Goal: Information Seeking & Learning: Learn about a topic

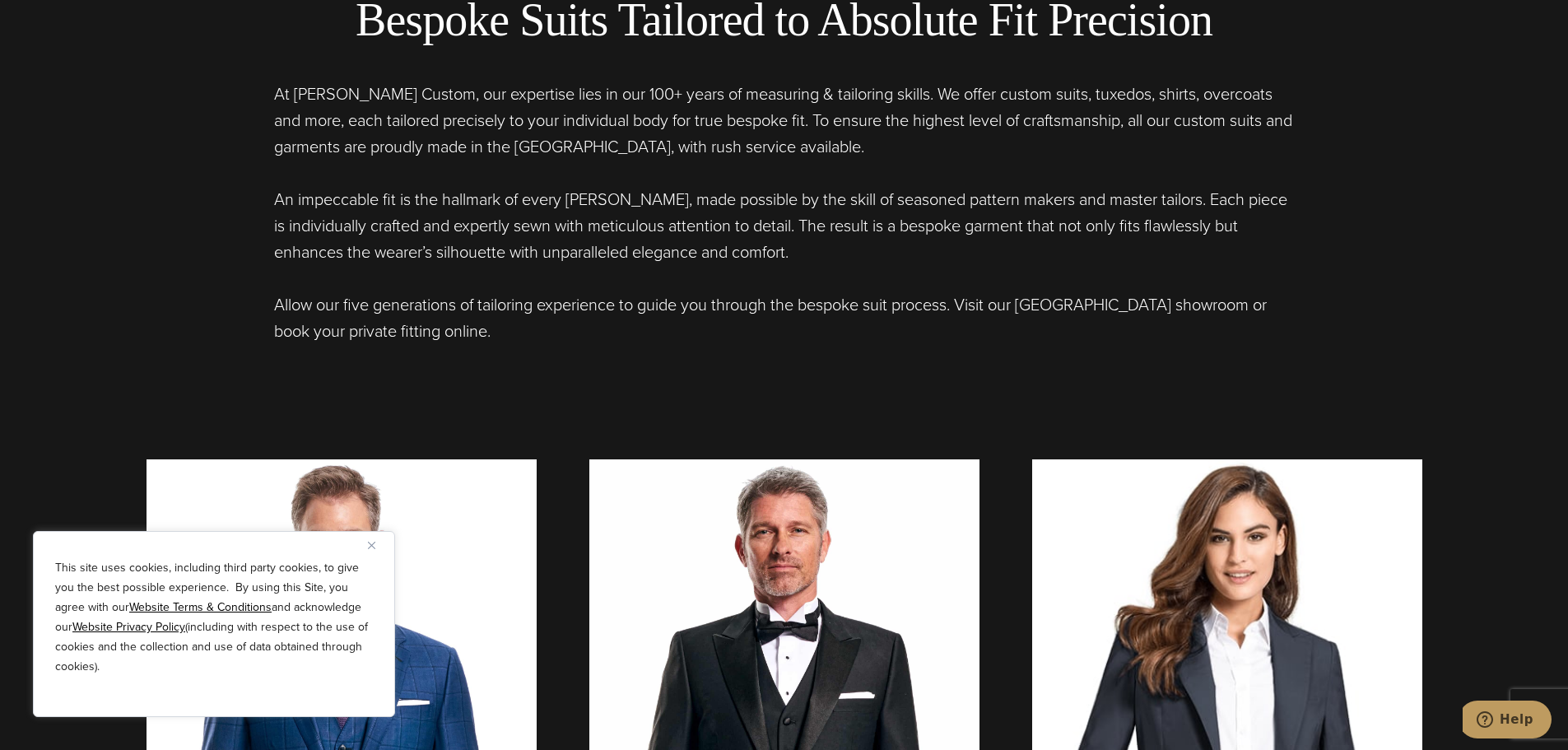
scroll to position [905, 0]
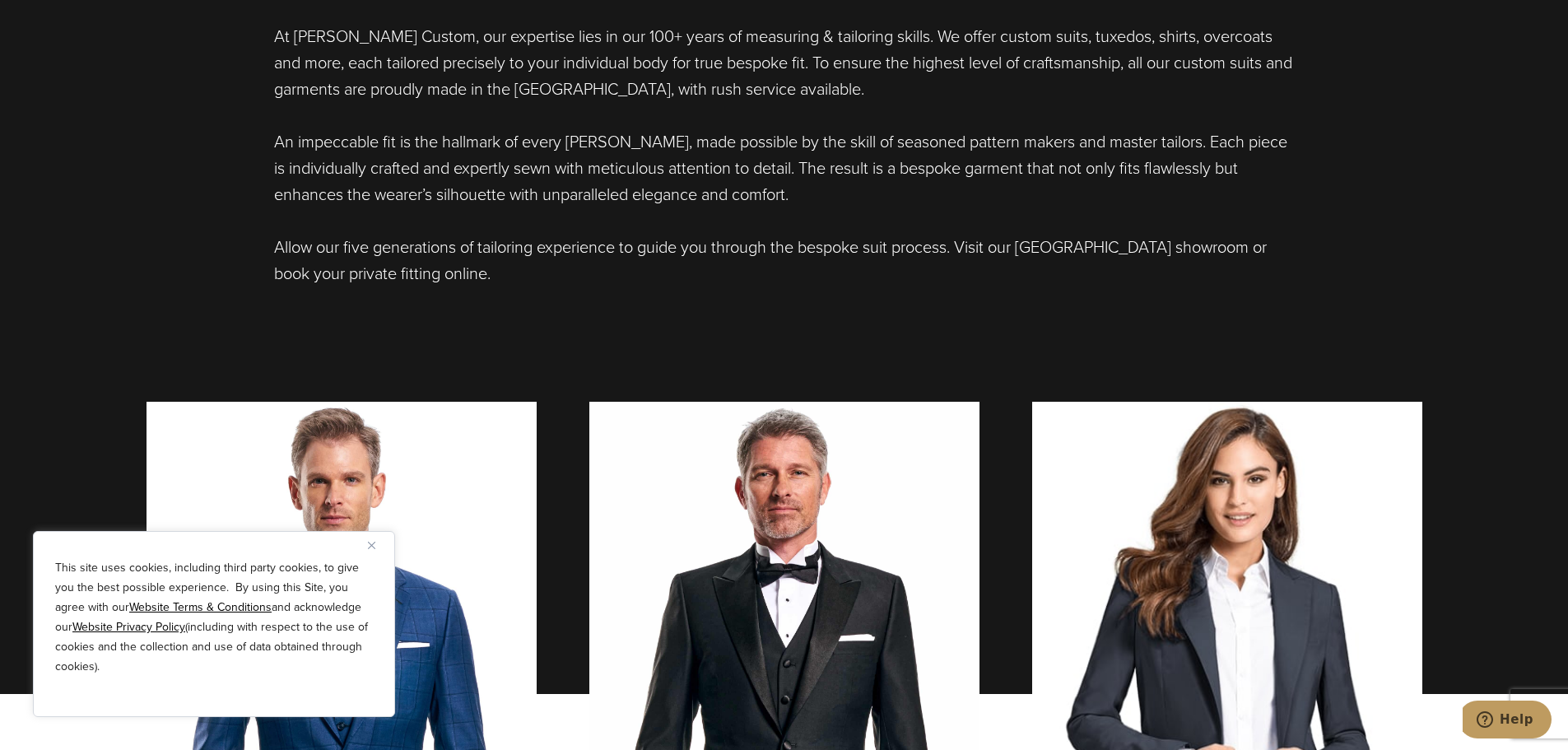
click at [368, 545] on div "This site uses cookies, including third party cookies, to give you the best pos…" at bounding box center [214, 624] width 362 height 186
click at [372, 543] on img "Close" at bounding box center [371, 545] width 7 height 7
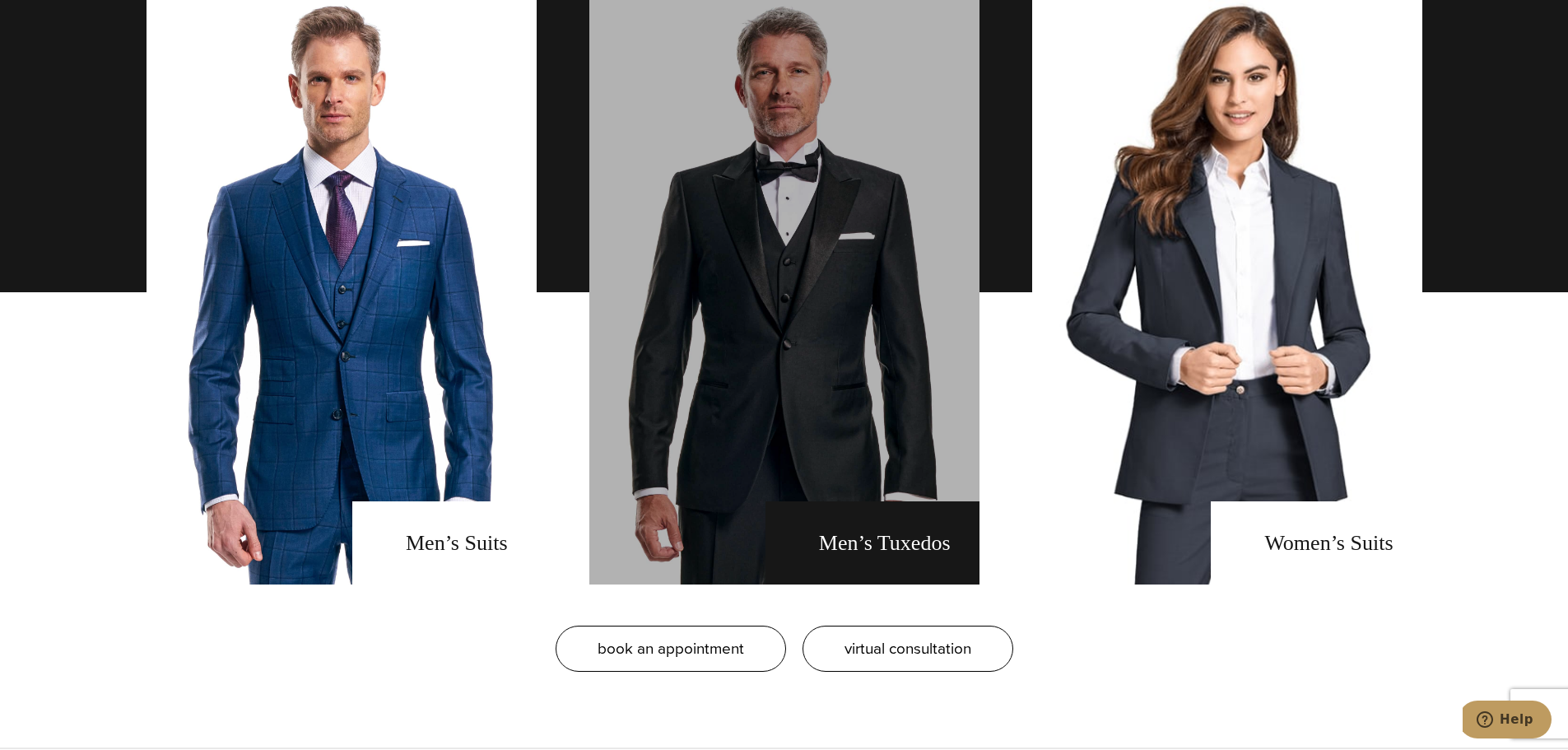
scroll to position [1316, 0]
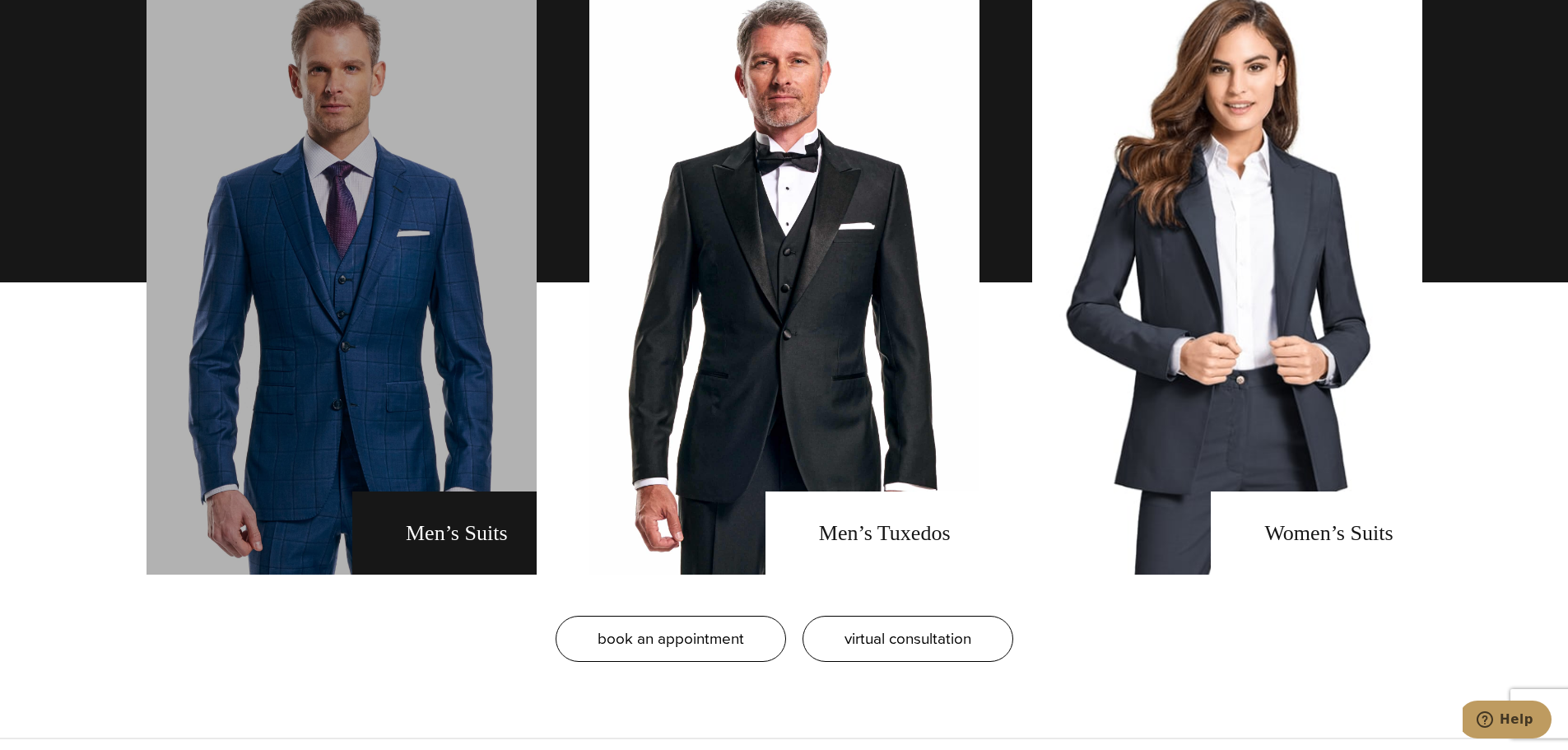
click at [463, 533] on link "men's suits" at bounding box center [341, 282] width 390 height 584
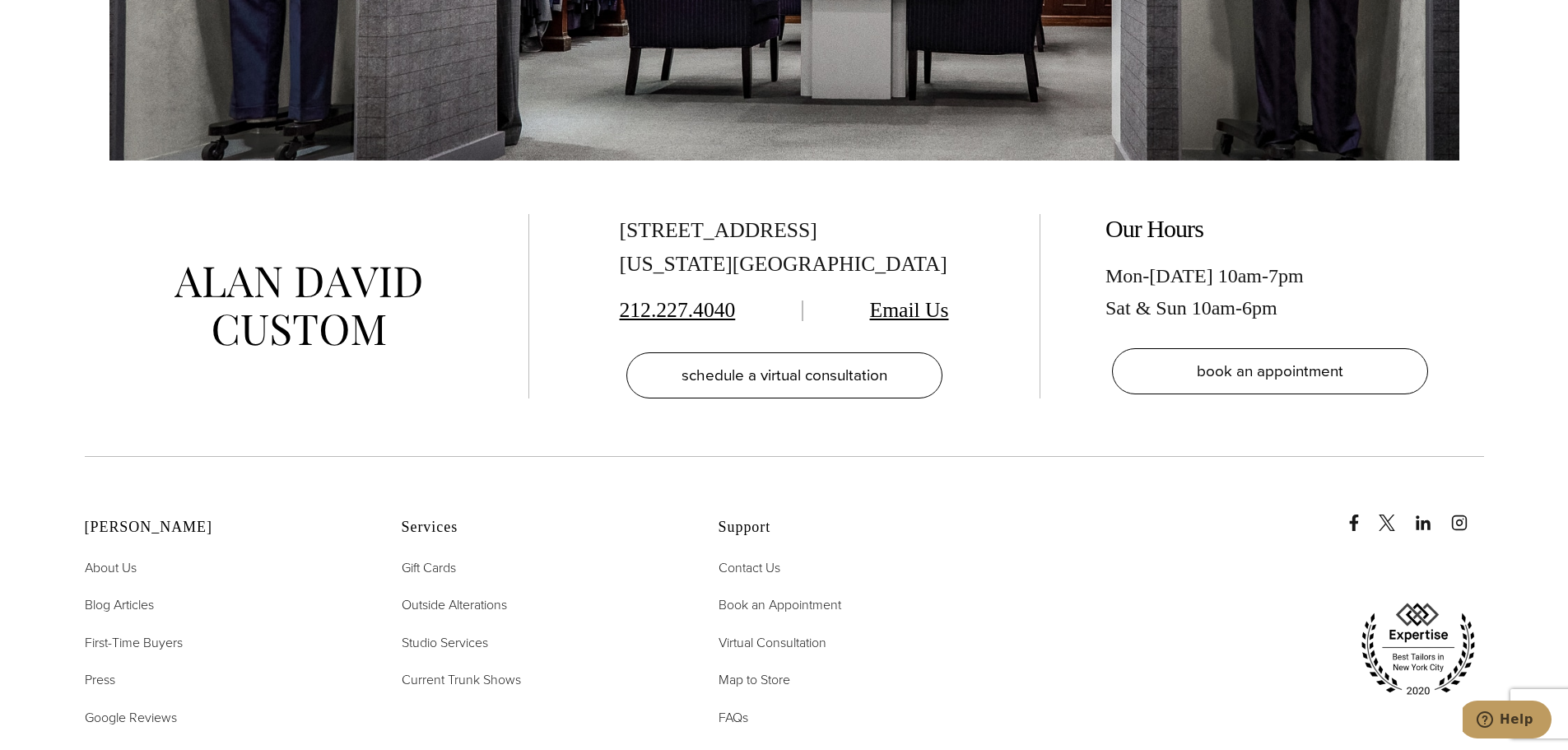
scroll to position [10451, 0]
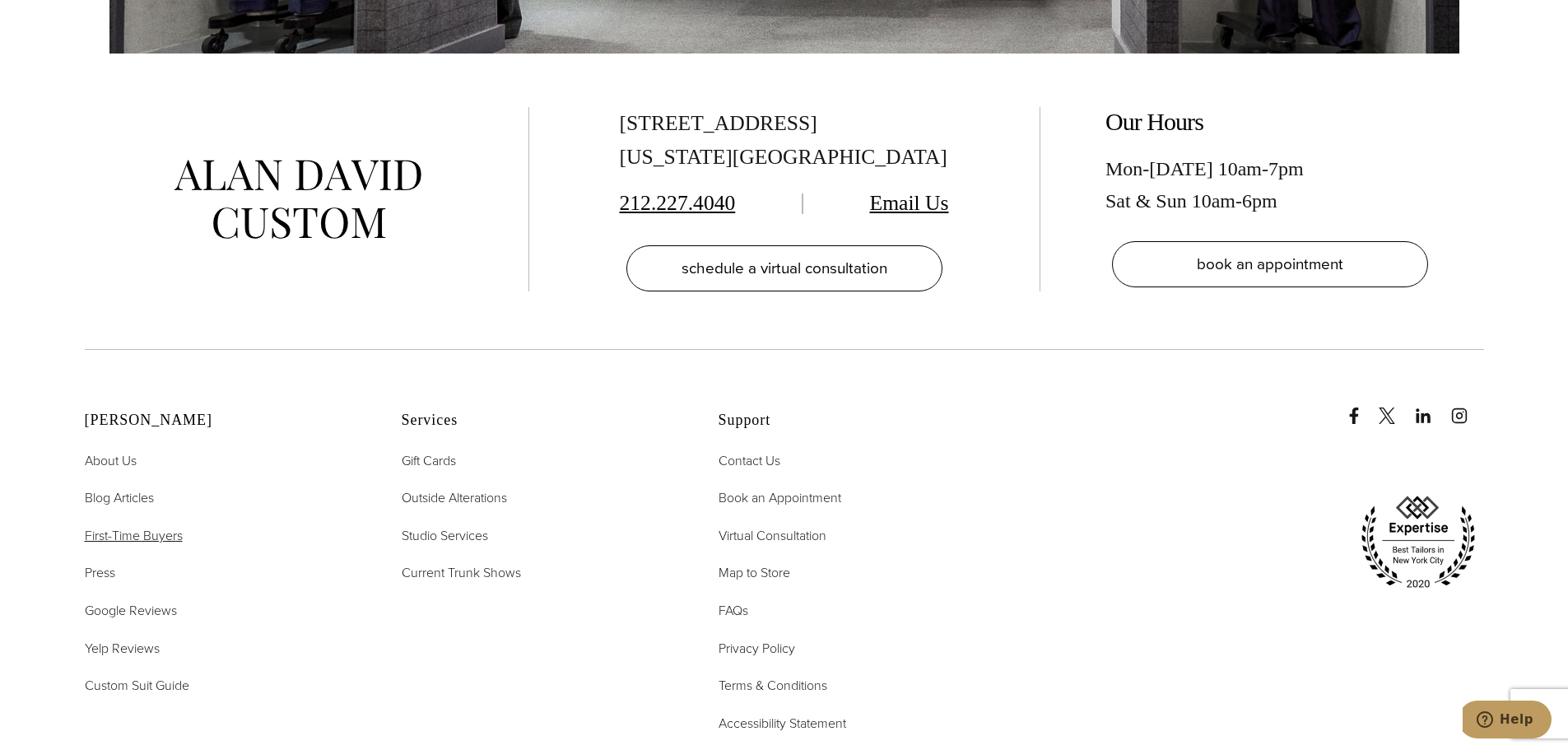
click at [154, 525] on span "First-Time Buyers" at bounding box center [133, 534] width 98 height 19
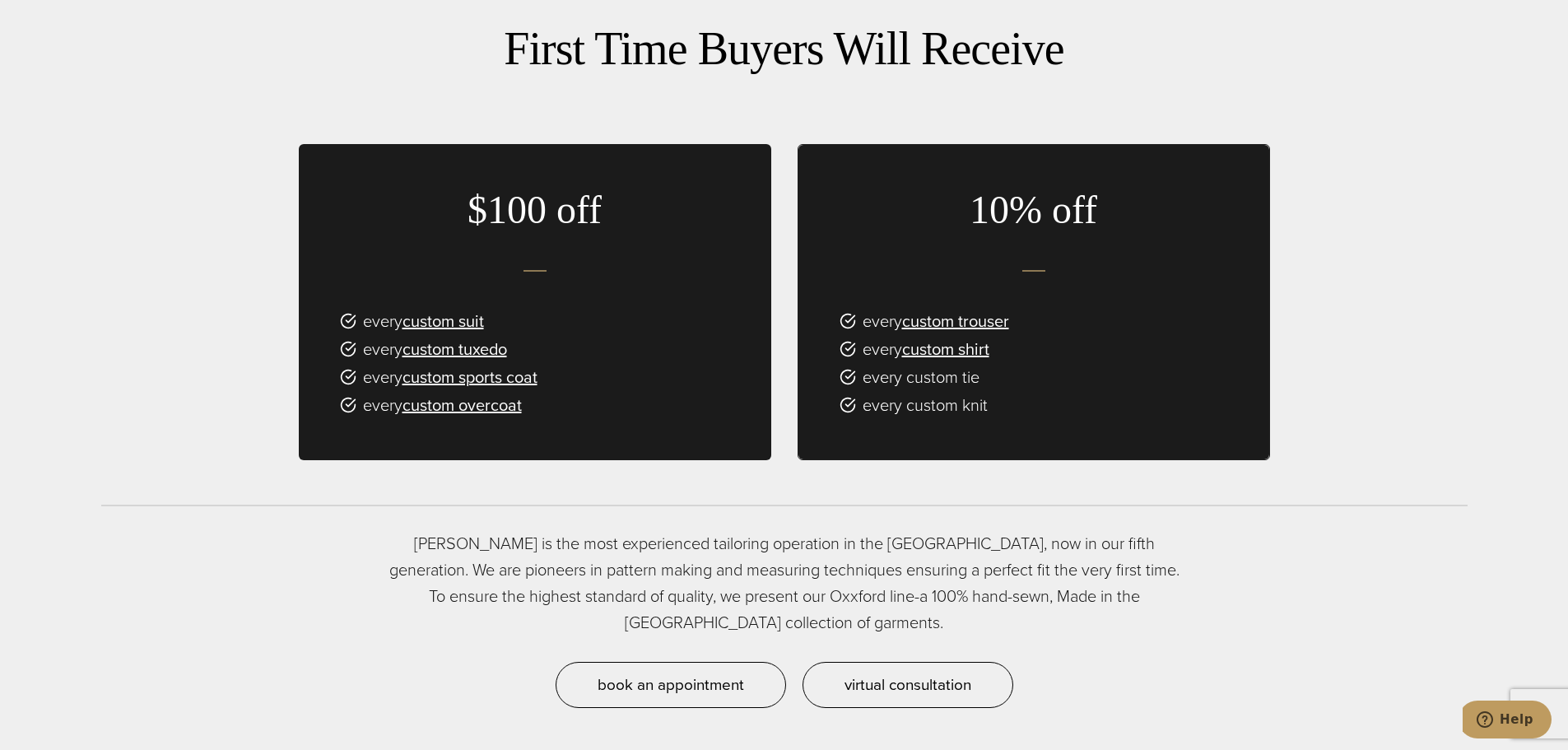
scroll to position [1070, 0]
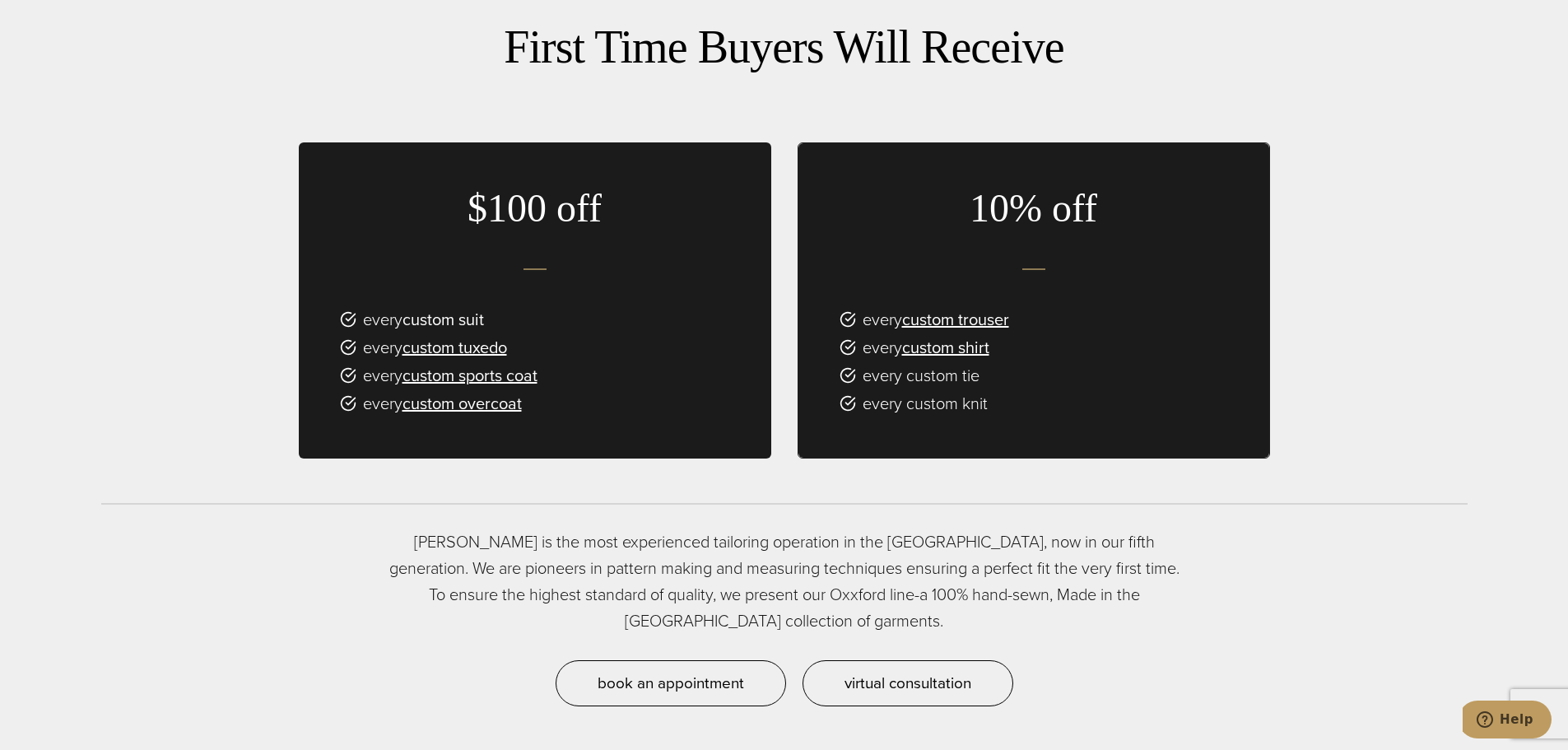
click at [479, 320] on link "custom suit" at bounding box center [443, 320] width 82 height 25
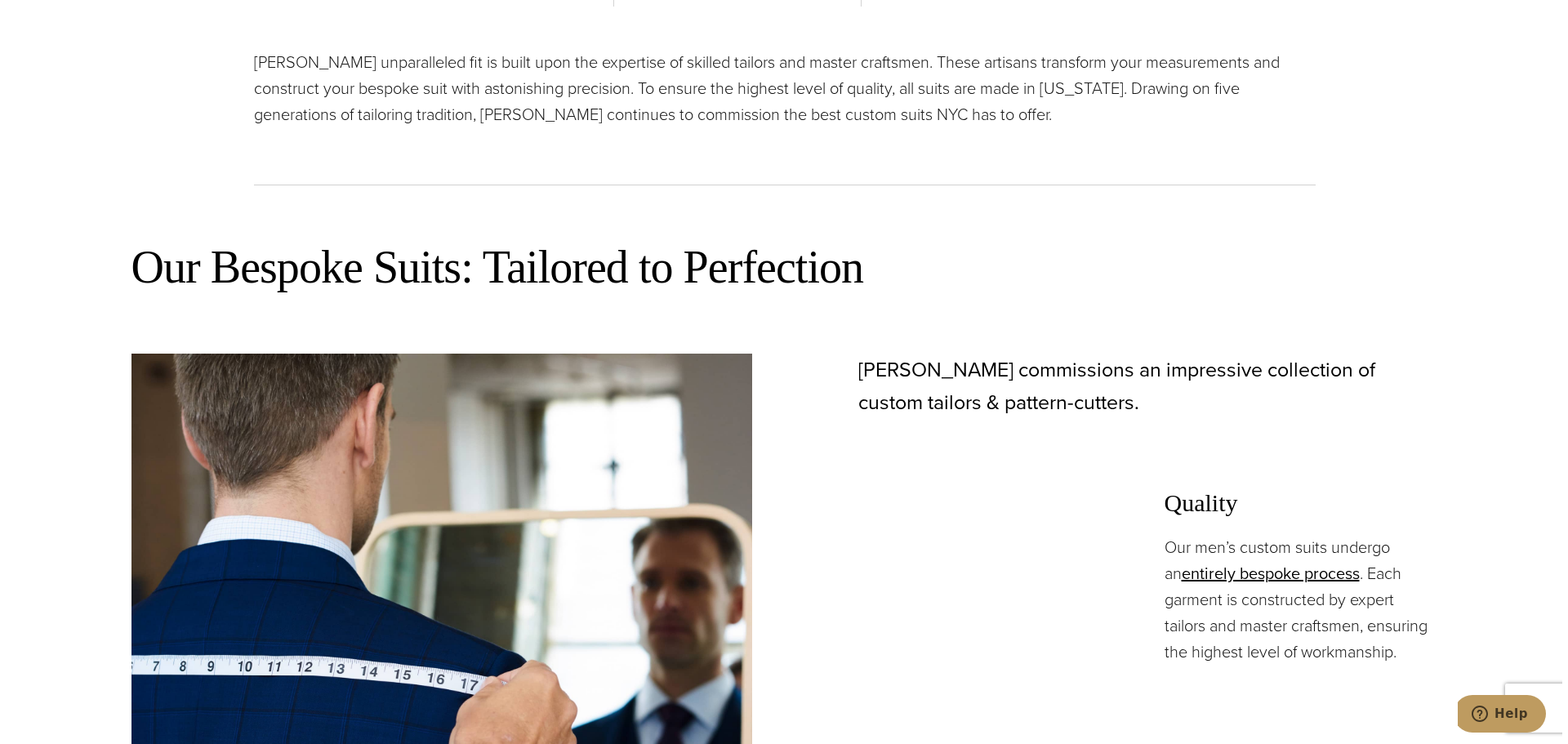
scroll to position [816, 0]
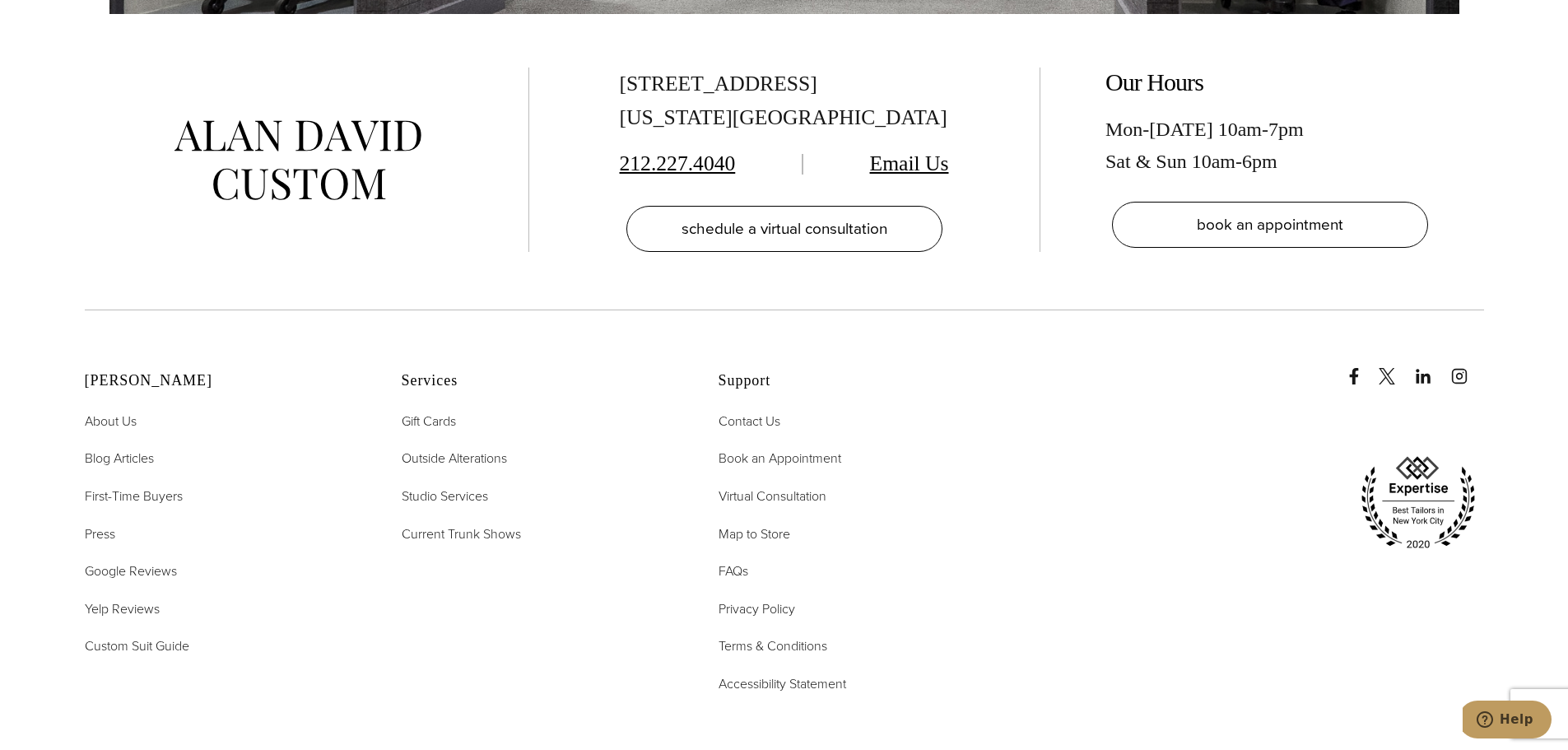
scroll to position [3950, 0]
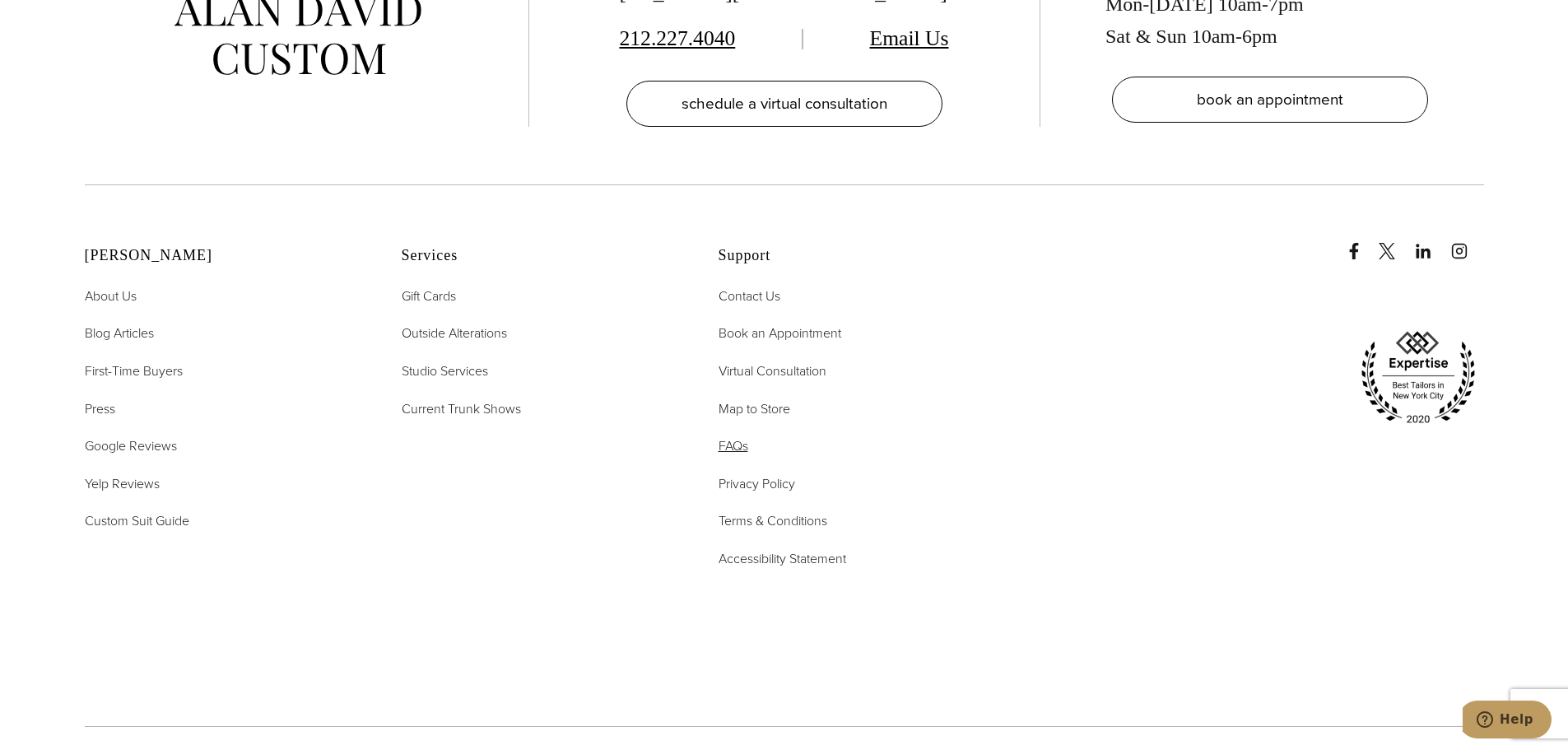
click at [722, 436] on span "FAQs" at bounding box center [733, 445] width 29 height 19
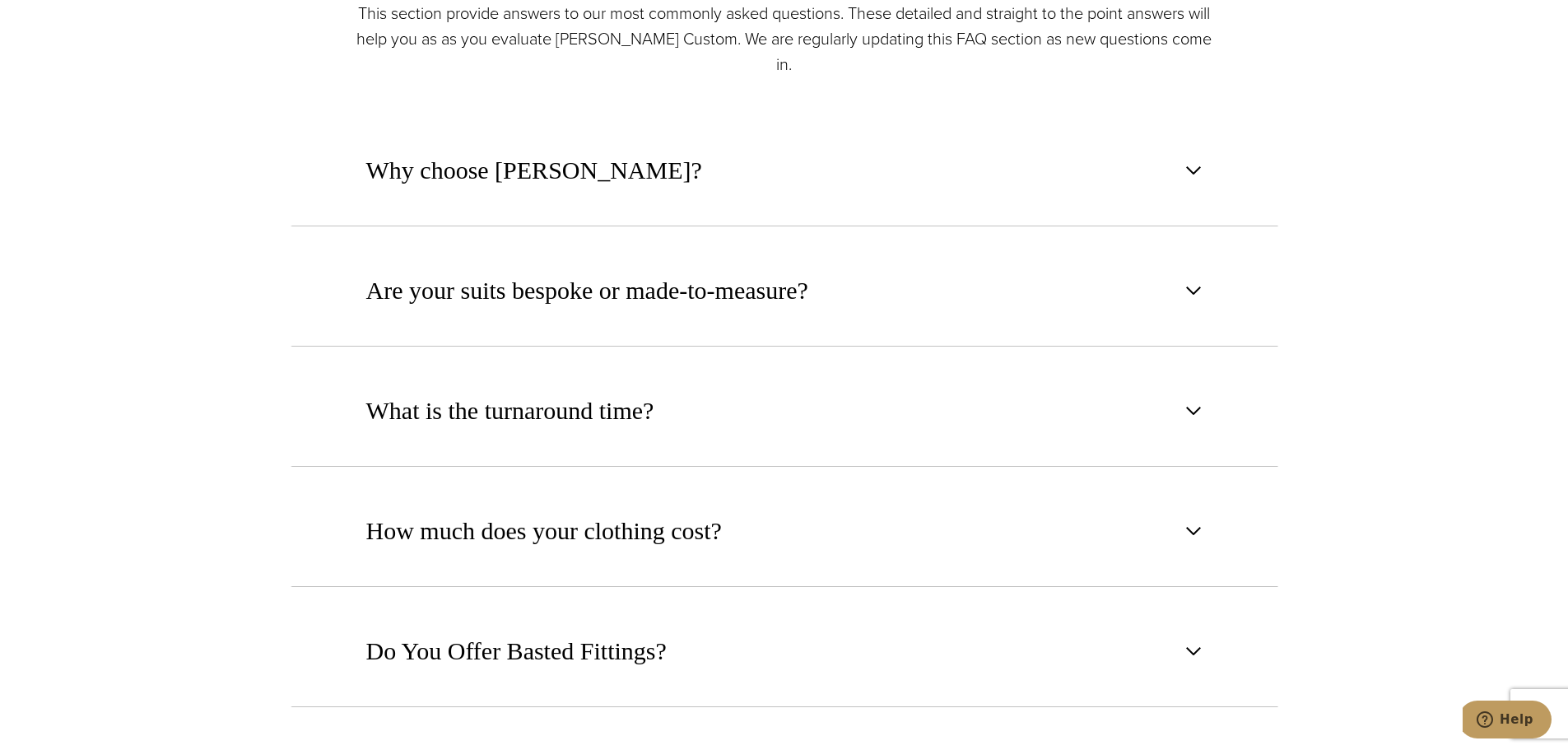
scroll to position [988, 0]
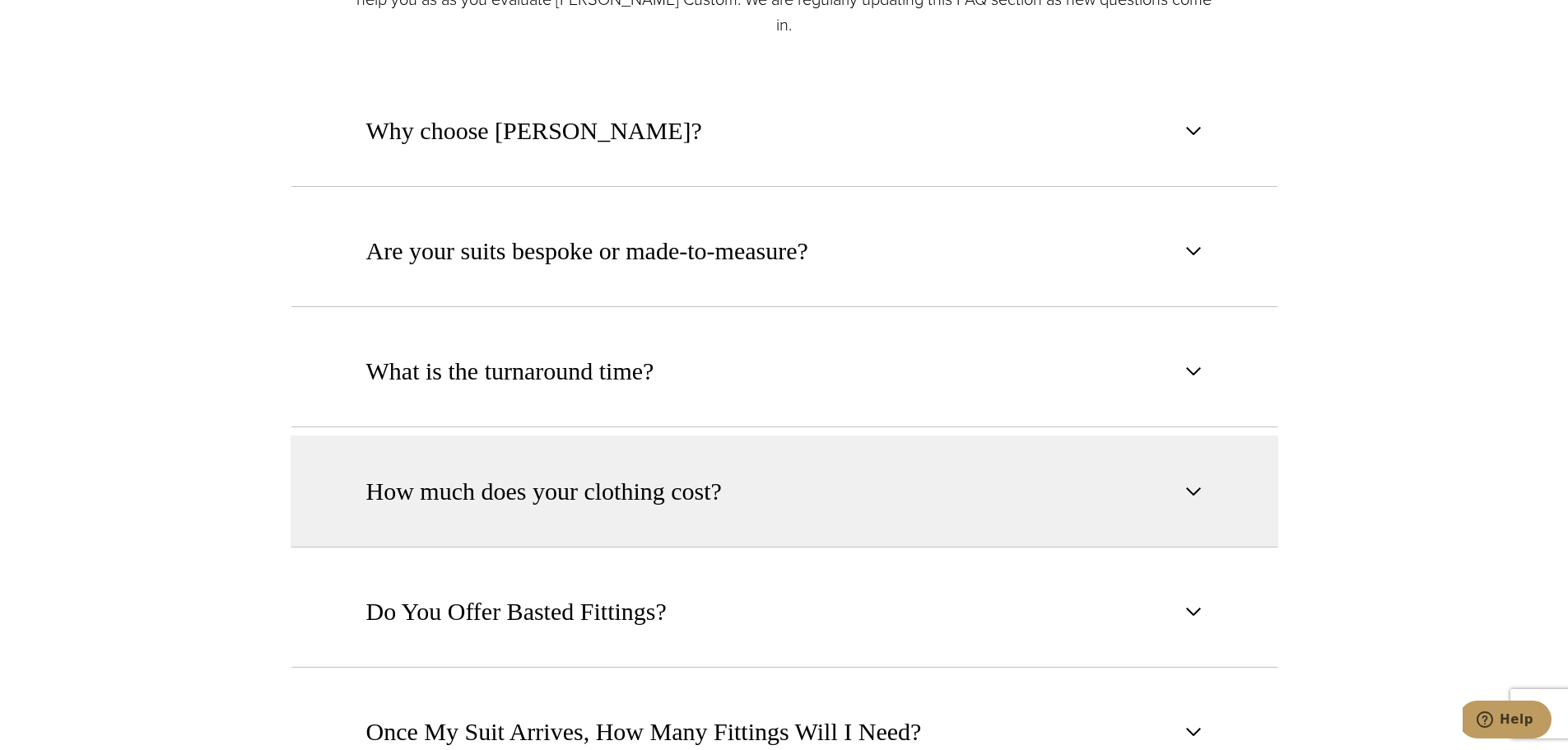
click at [1197, 481] on span "button" at bounding box center [1193, 491] width 20 height 20
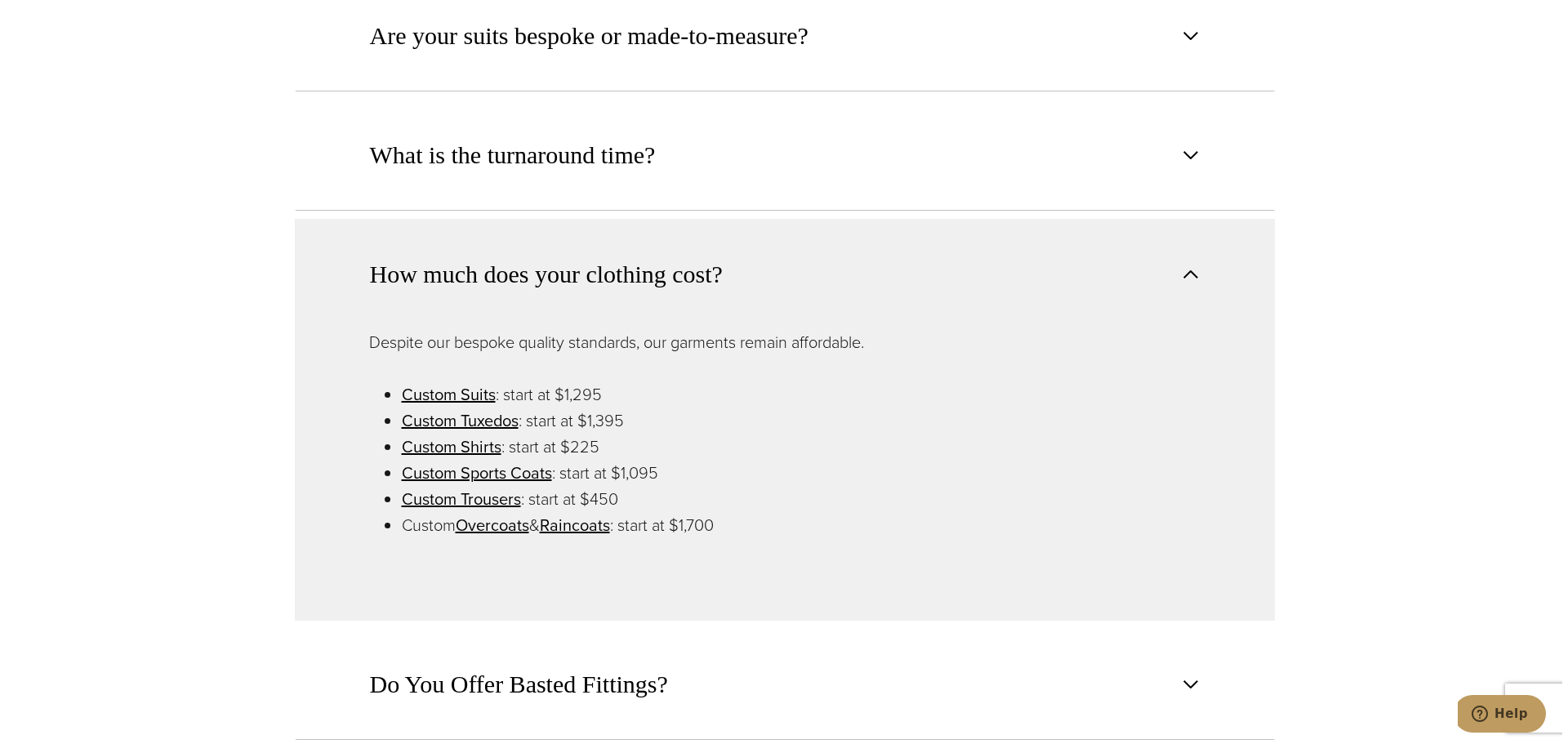
scroll to position [1225, 0]
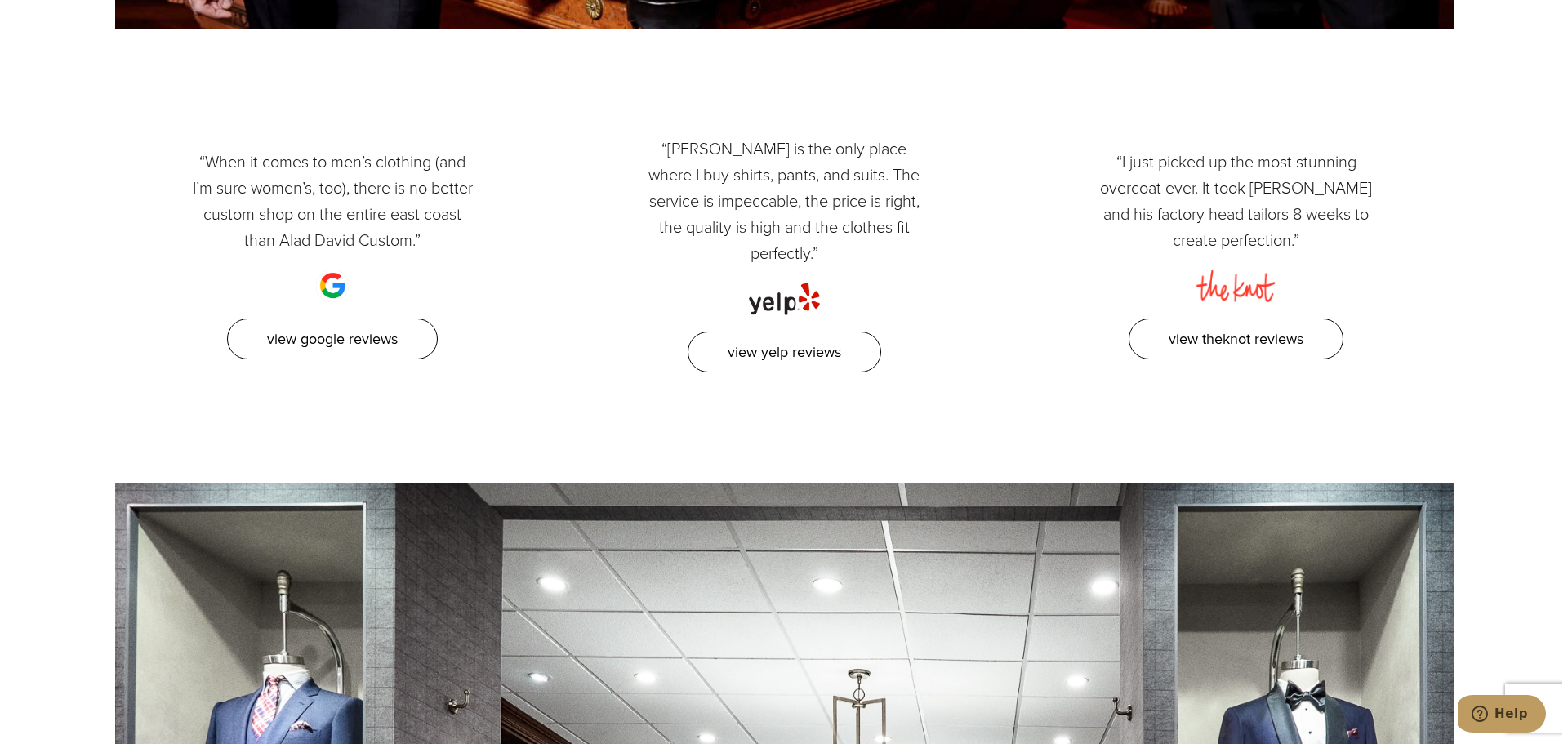
scroll to position [2368, 0]
